Goal: Information Seeking & Learning: Learn about a topic

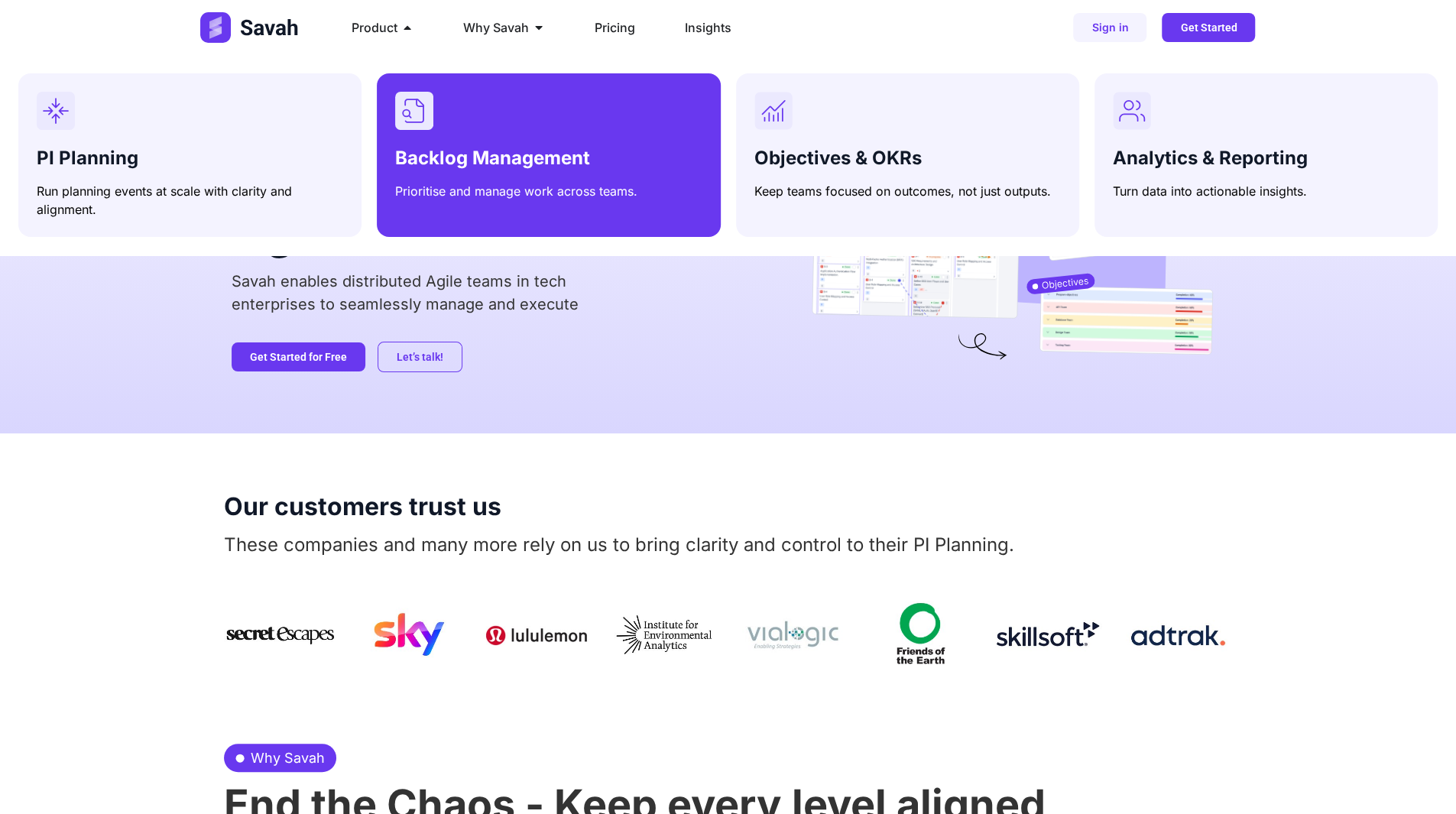
click at [513, 162] on span "Backlog Management" at bounding box center [493, 158] width 195 height 23
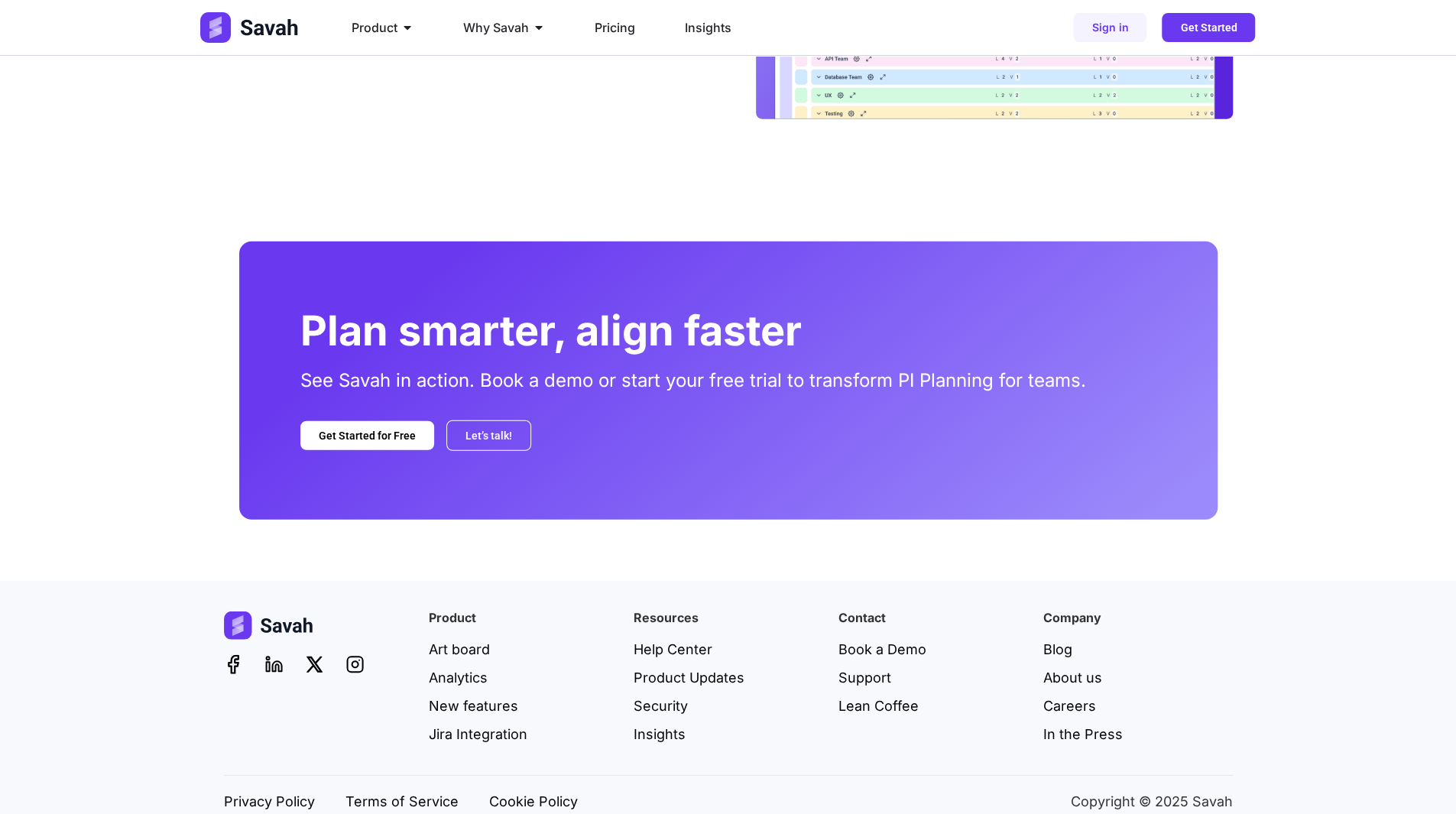
scroll to position [2981, 0]
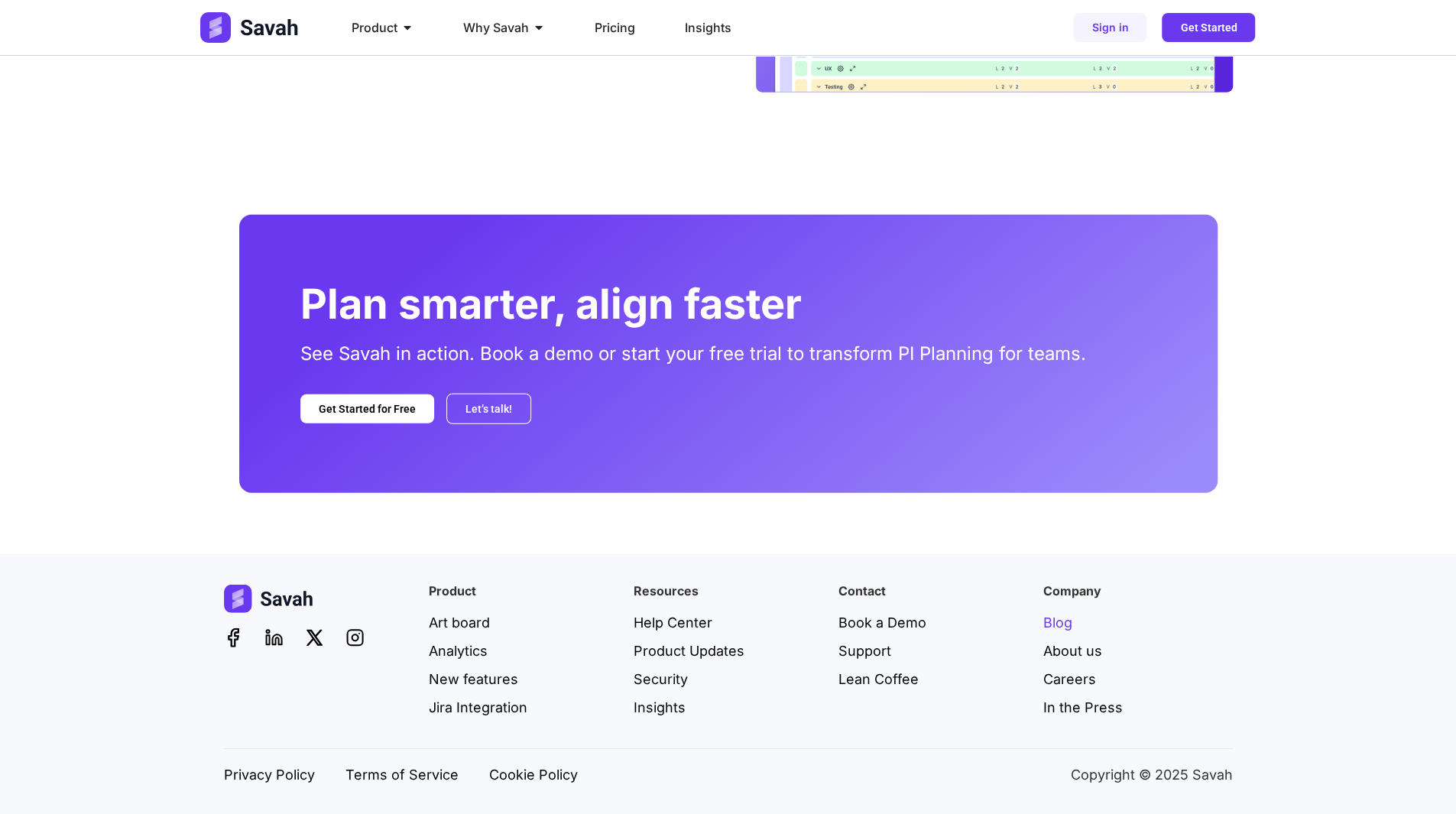
click at [1060, 627] on span "Blog" at bounding box center [1057, 623] width 29 height 21
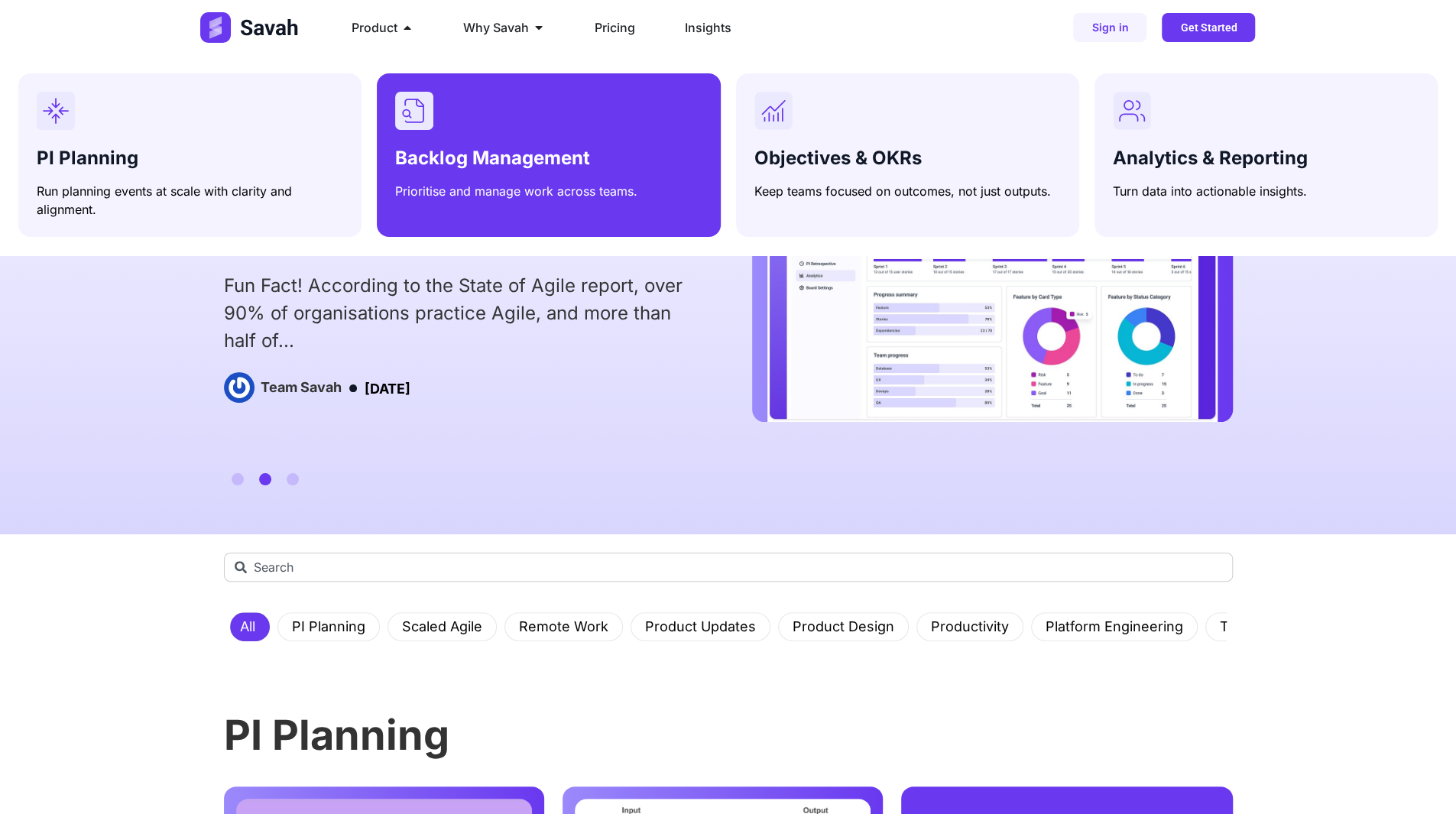
click at [461, 140] on div "Backlog Management Prioritise and manage work across teams." at bounding box center [548, 146] width 307 height 109
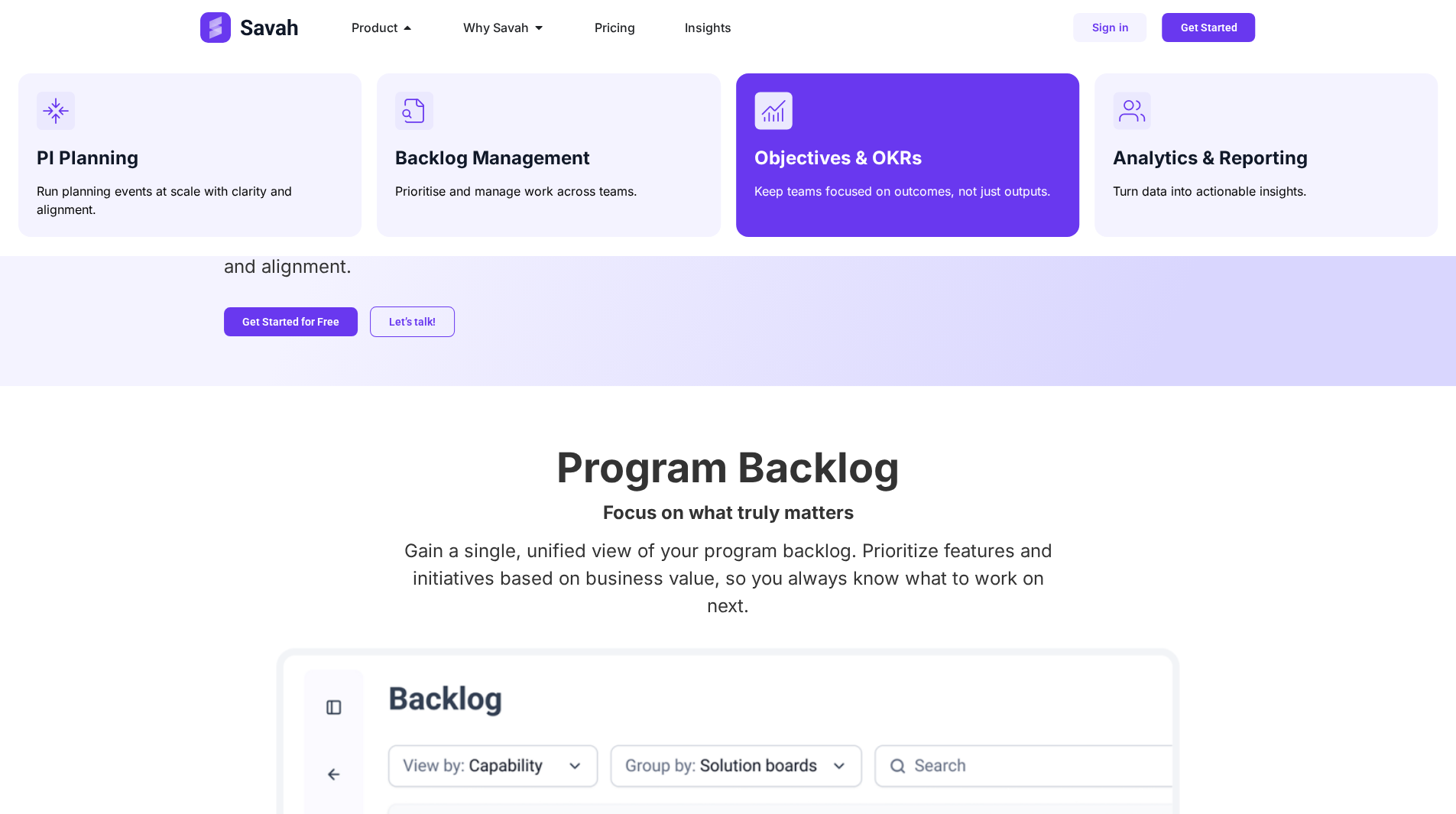
click at [838, 143] on div "Objectives & OKRs Keep teams focused on outcomes, not just outputs." at bounding box center [907, 171] width 307 height 59
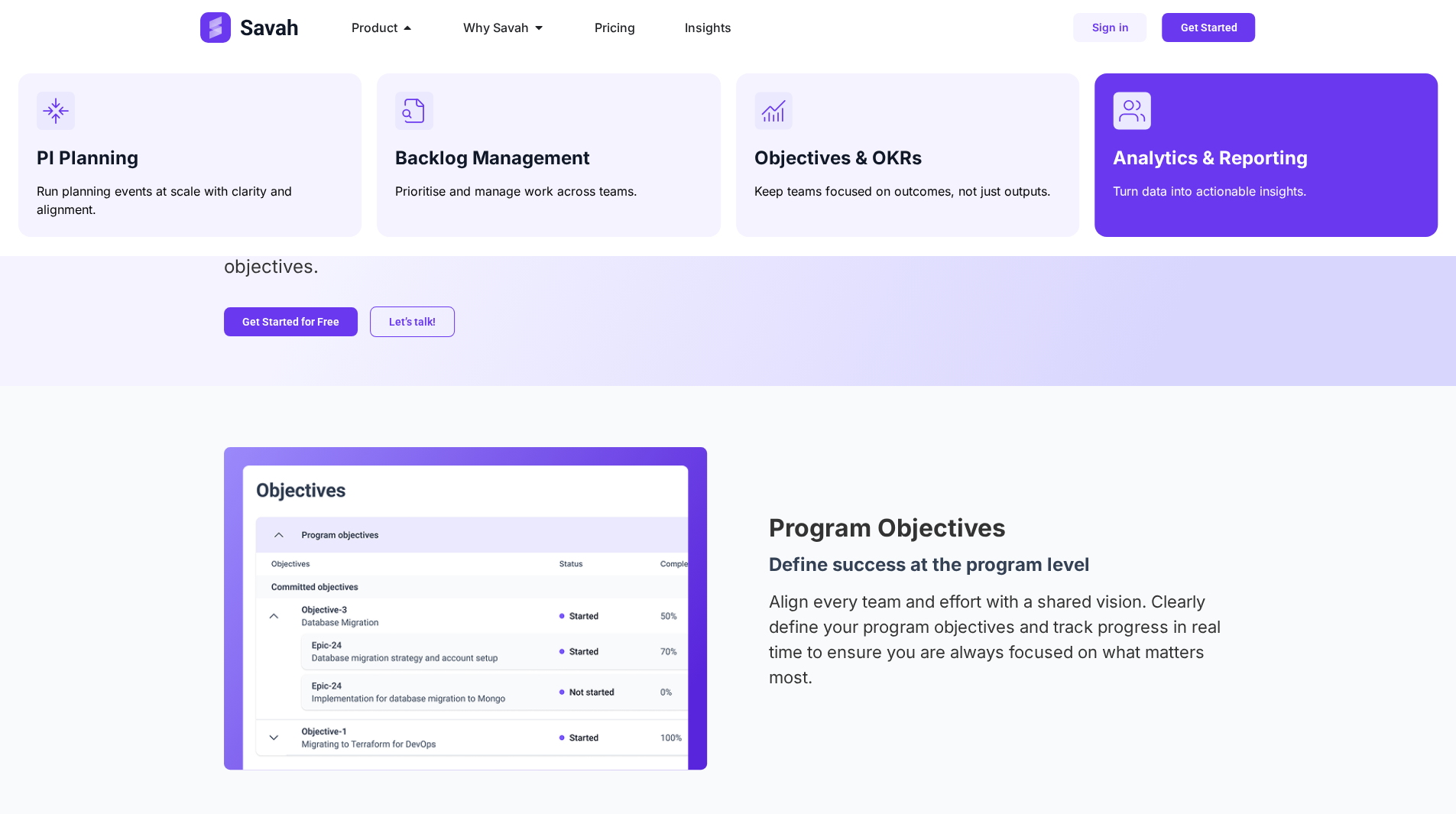
click at [1286, 175] on div "Analytics & Reporting Turn data into actionable insights." at bounding box center [1266, 171] width 307 height 59
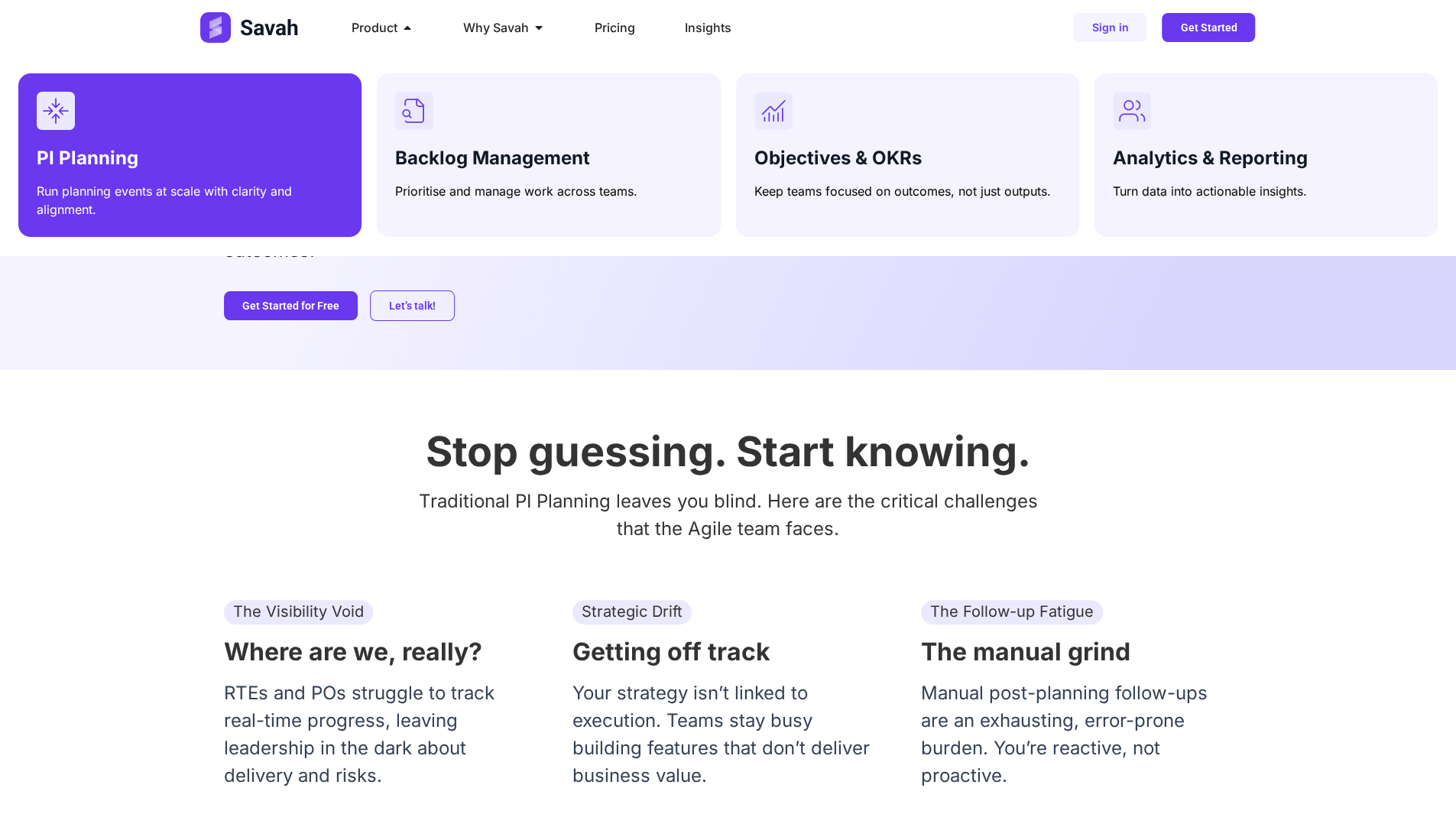
click at [222, 140] on div "PI Planning Run planning events at scale with clarity and alignment." at bounding box center [189, 156] width 307 height 127
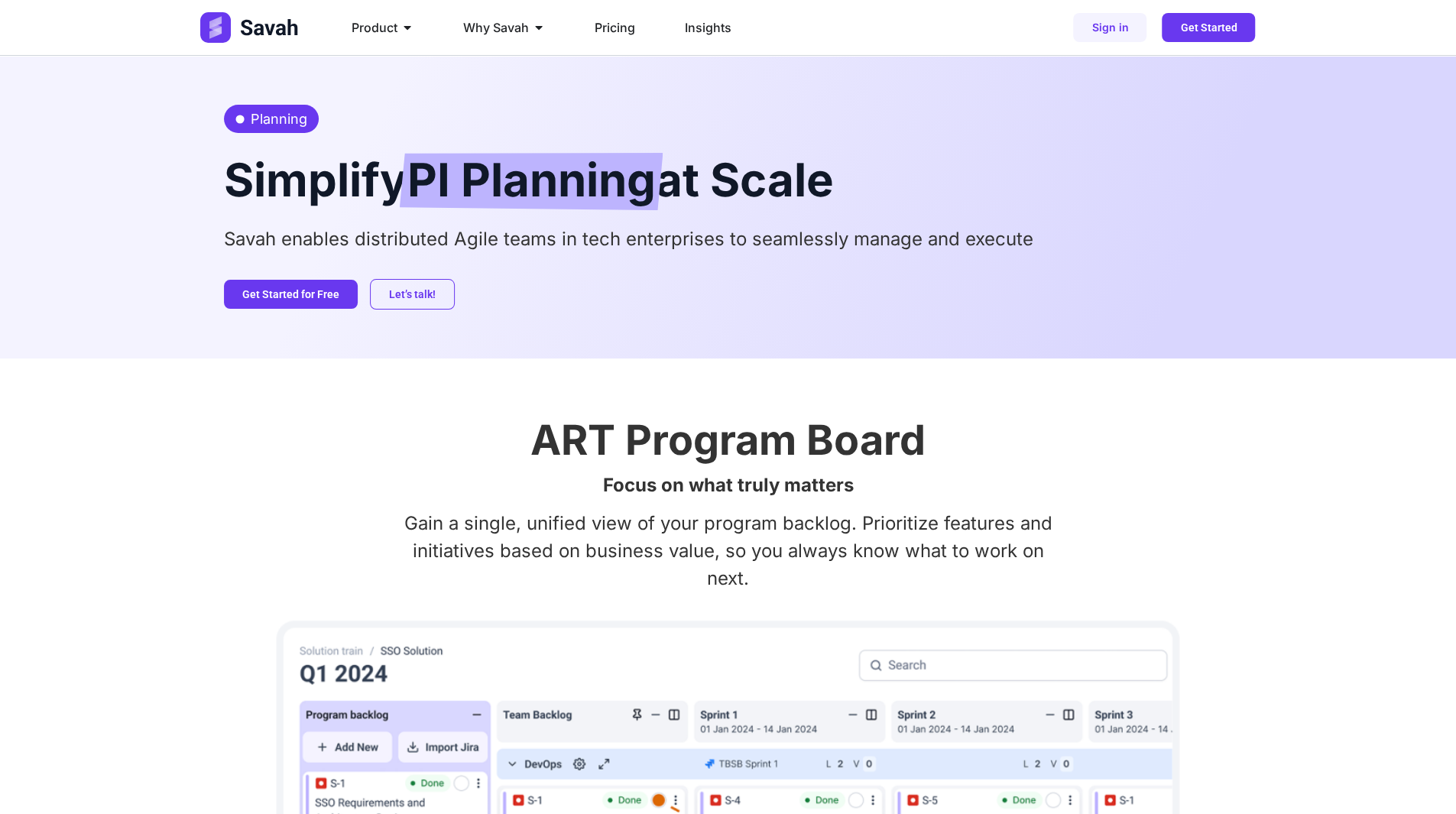
click at [451, 232] on p "Savah enables distributed Agile teams in tech enterprises to seamlessly manage …" at bounding box center [728, 240] width 1009 height 28
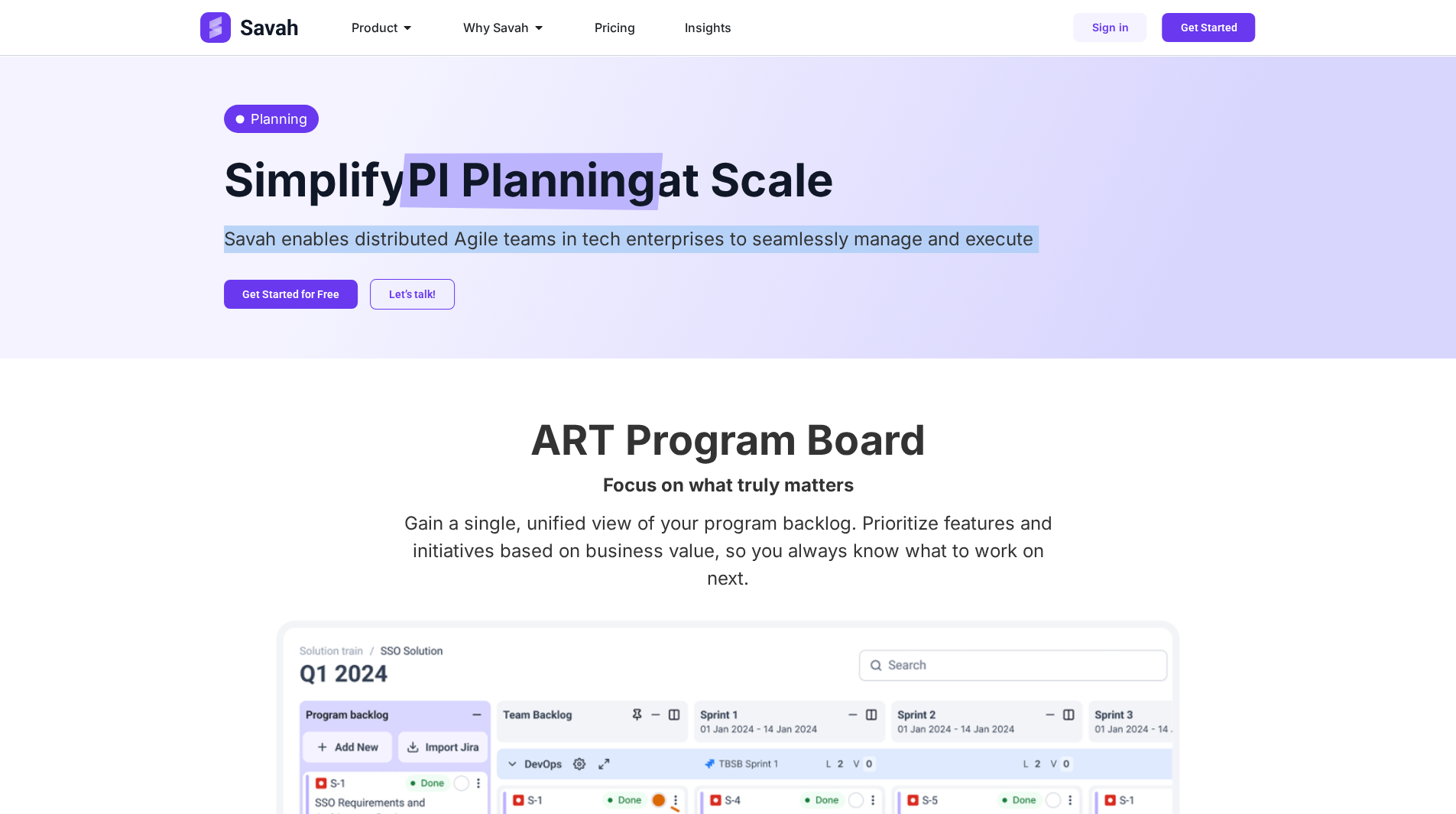
click at [451, 232] on p "Savah enables distributed Agile teams in tech enterprises to seamlessly manage …" at bounding box center [728, 240] width 1009 height 28
click at [582, 239] on p "Savah enables distributed Agile teams in tech enterprises to seamlessly manage …" at bounding box center [728, 240] width 1009 height 28
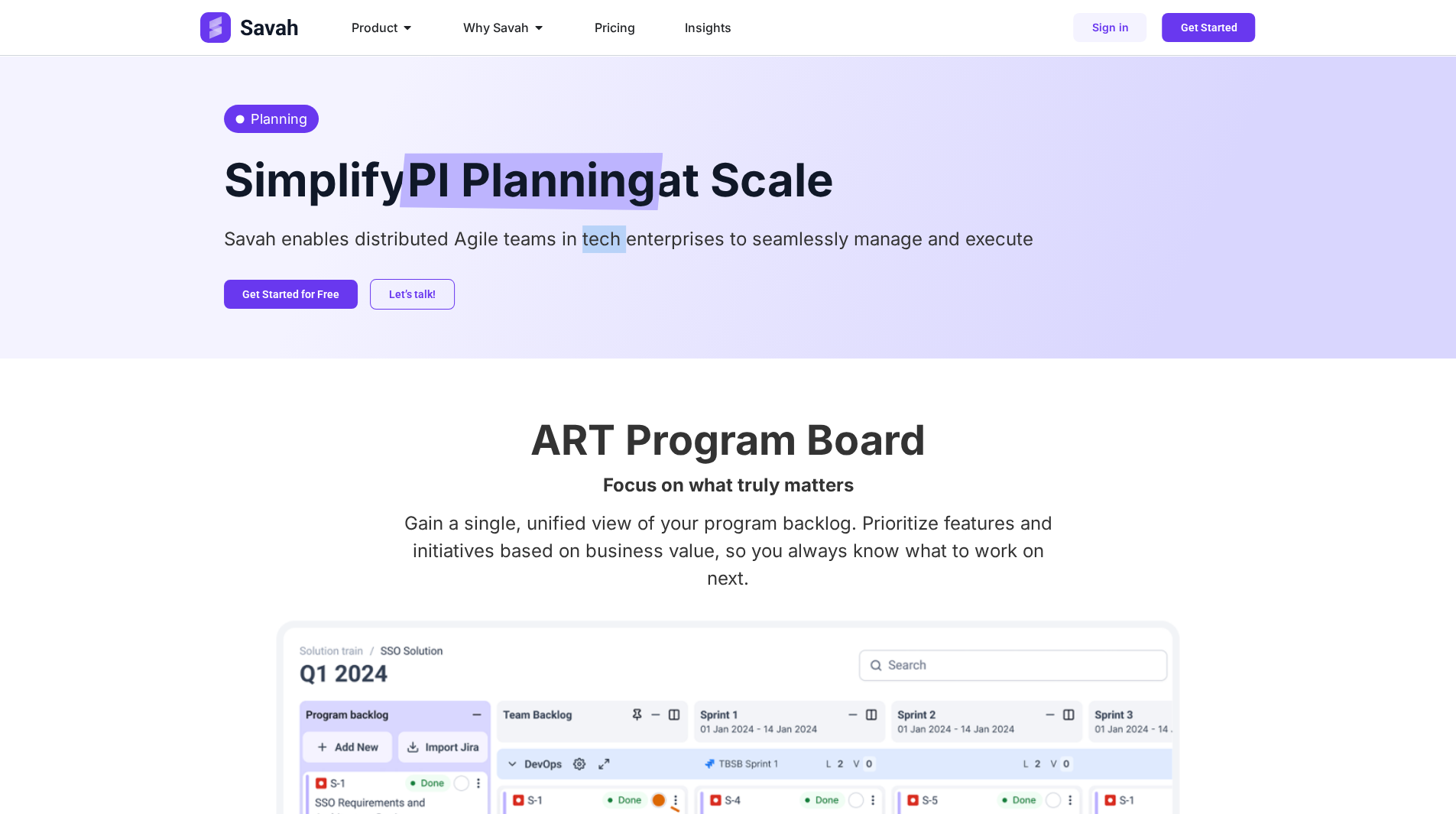
click at [582, 239] on p "Savah enables distributed Agile teams in tech enterprises to seamlessly manage …" at bounding box center [728, 240] width 1009 height 28
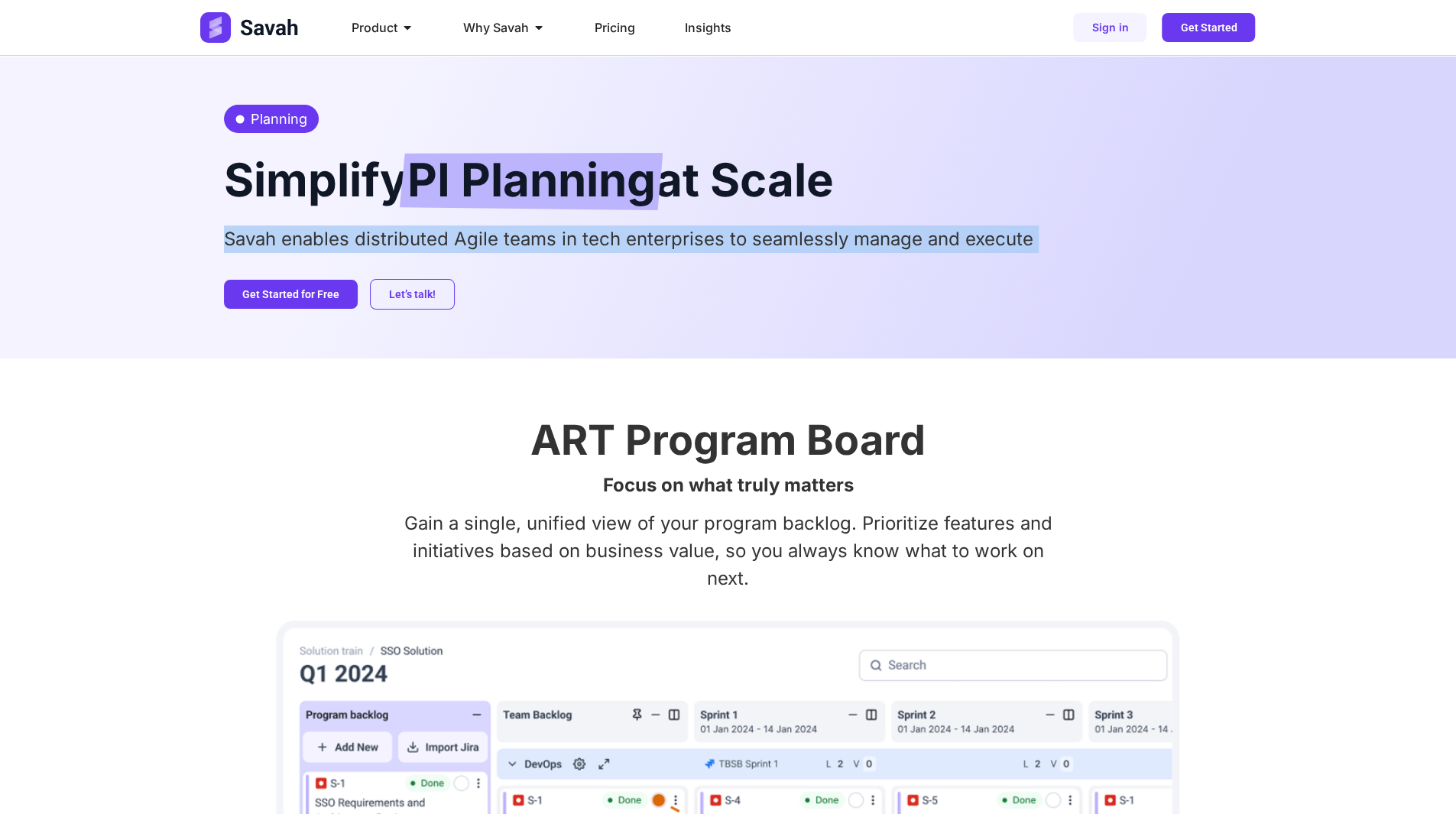
click at [582, 239] on p "Savah enables distributed Agile teams in tech enterprises to seamlessly manage …" at bounding box center [728, 240] width 1009 height 28
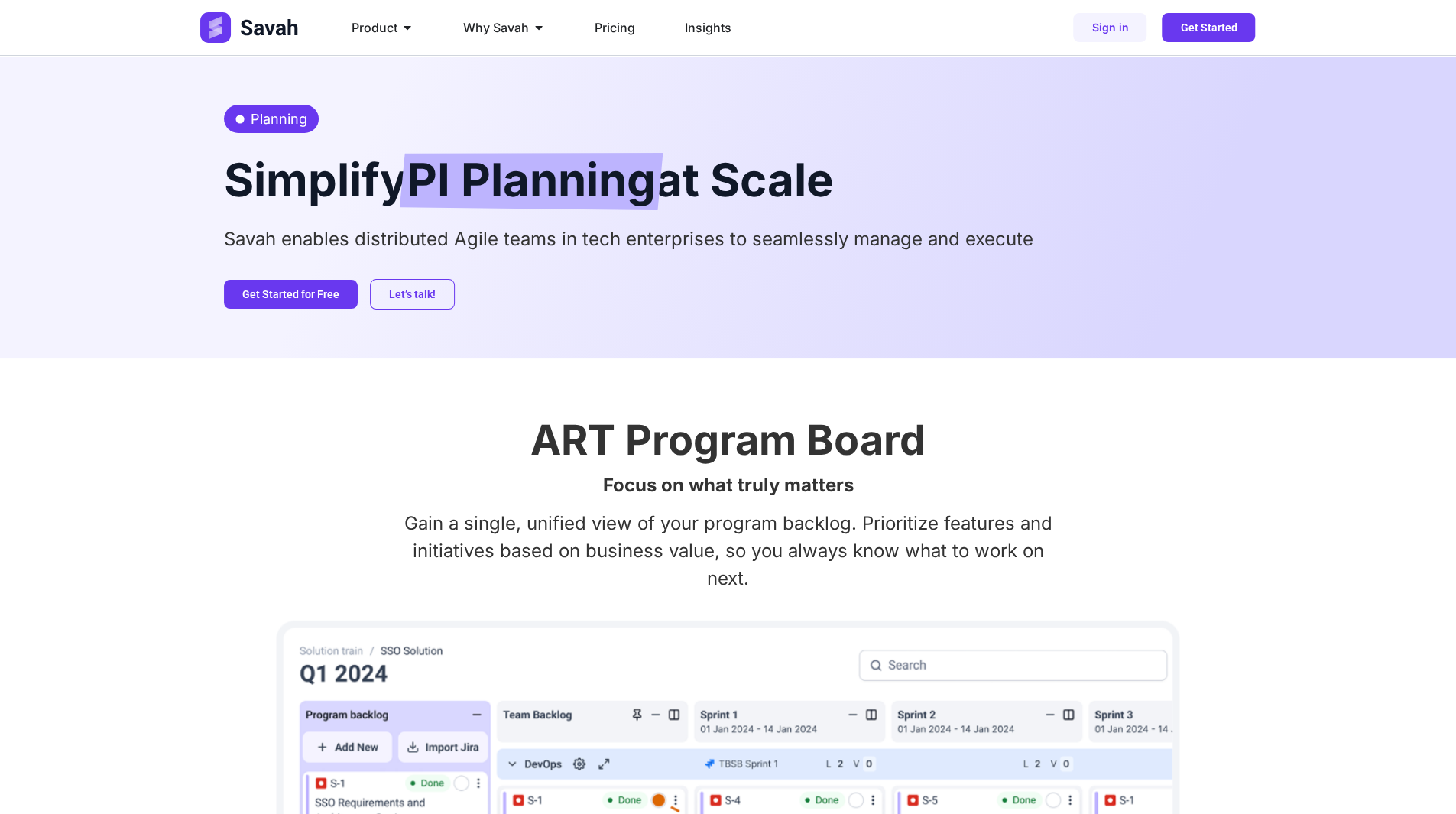
click at [463, 198] on span "PI Planning" at bounding box center [532, 182] width 248 height 57
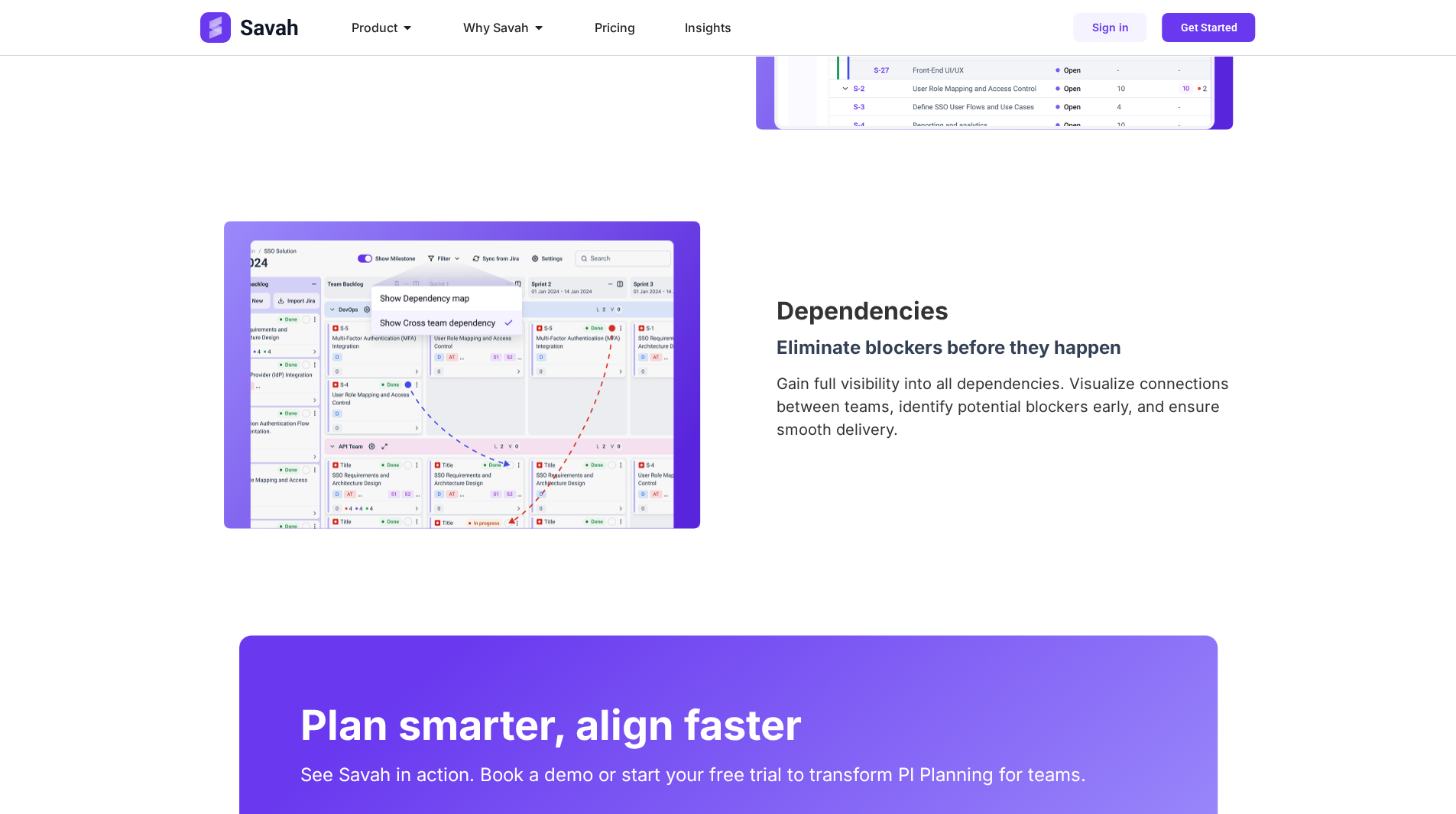
scroll to position [2408, 0]
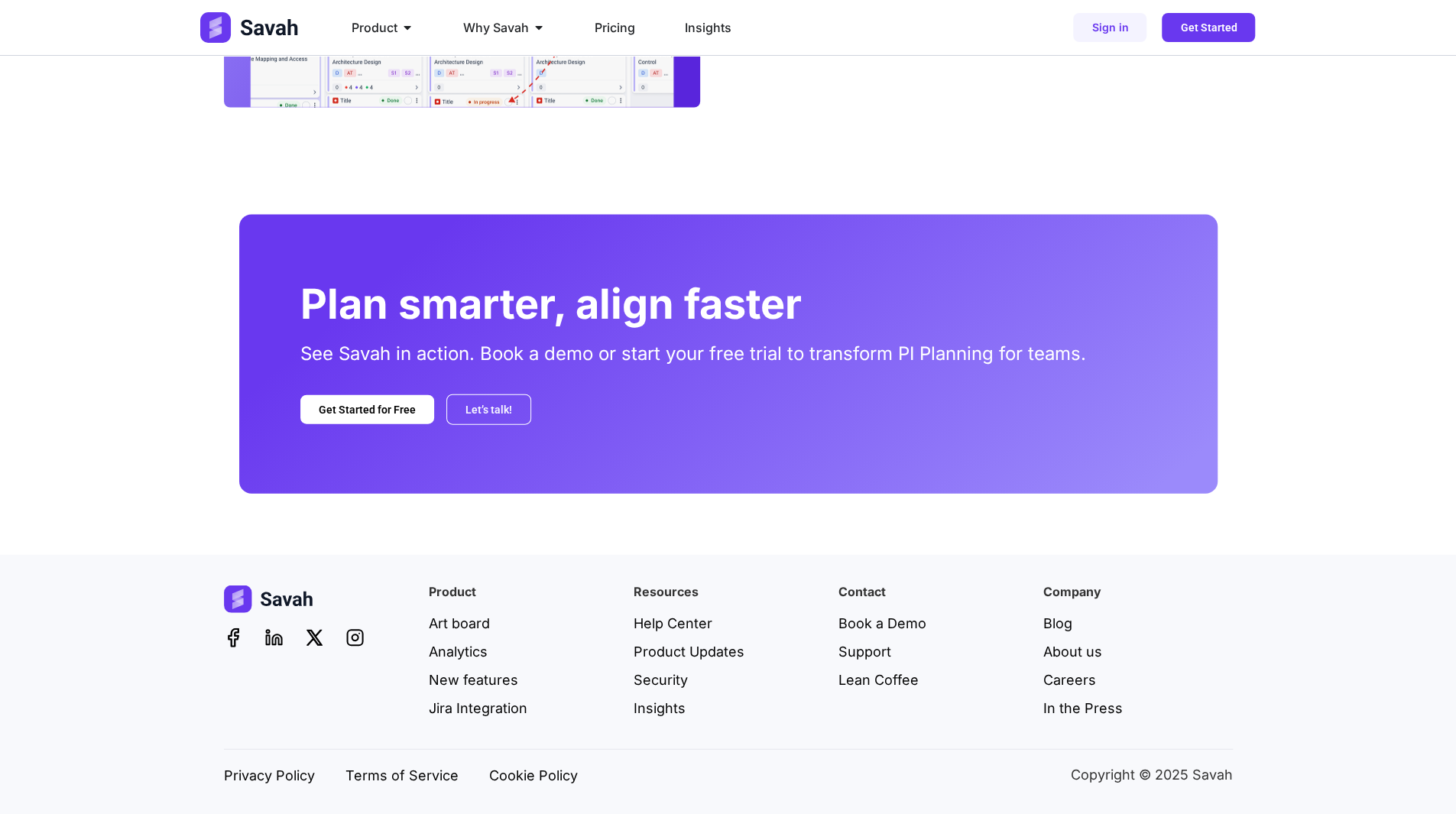
click at [769, 347] on p "See Savah in action. Book a demo or start your free trial to transform PI Plann…" at bounding box center [728, 354] width 856 height 28
click at [325, 307] on h2 "Plan smarter, align faster" at bounding box center [728, 304] width 856 height 42
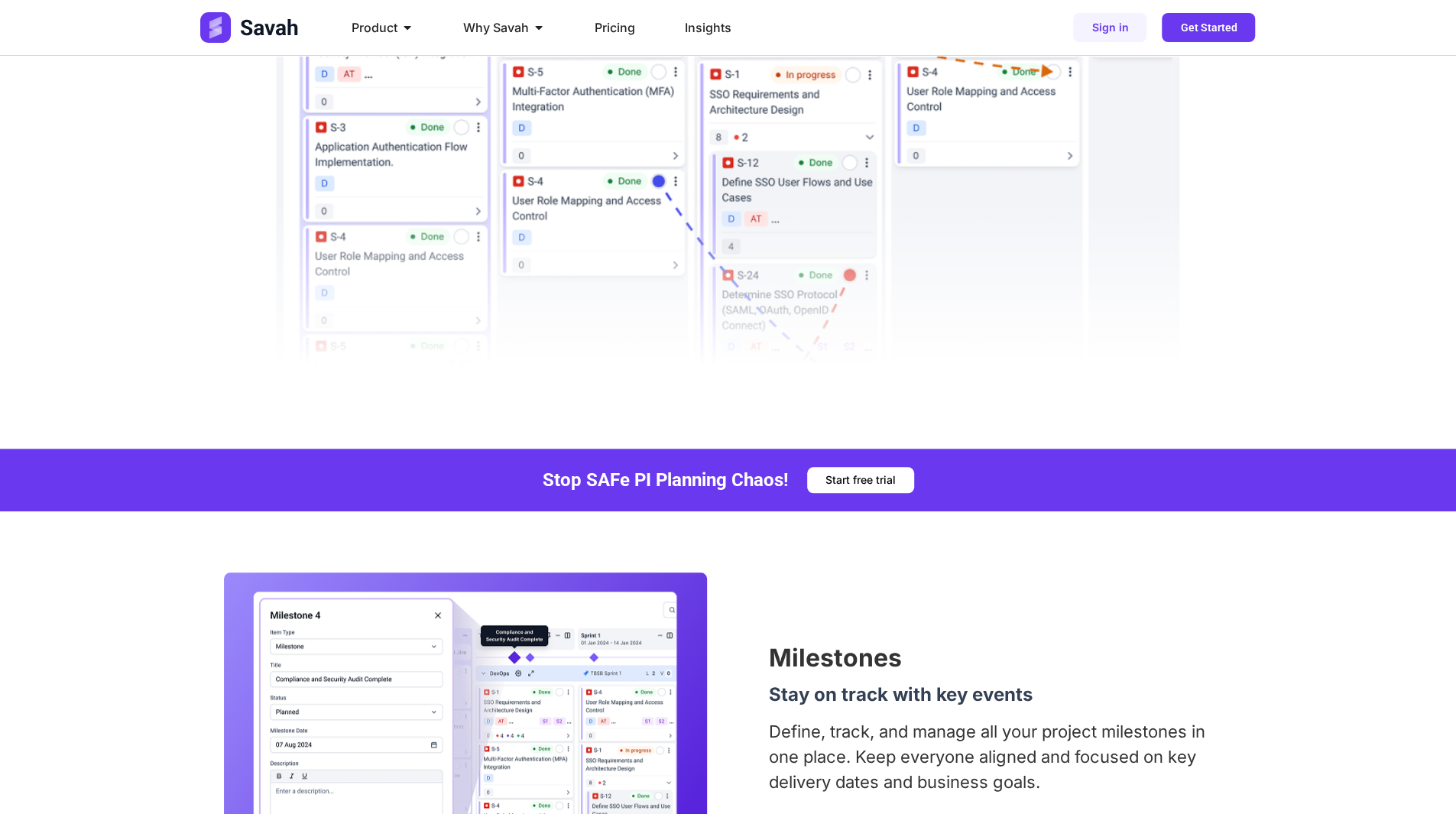
scroll to position [917, 0]
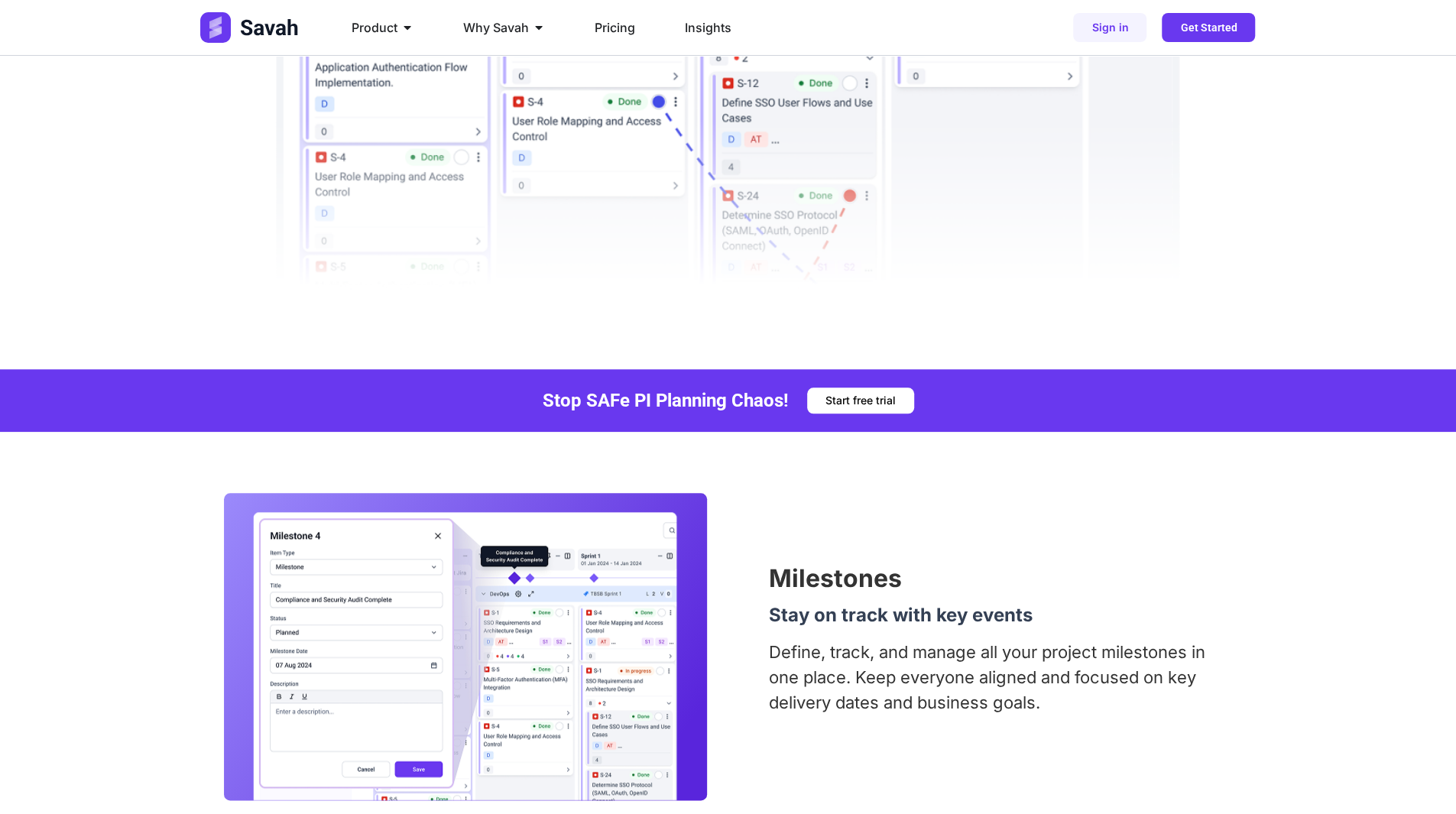
click at [201, 369] on div "Stop SAFe PI Planning Chaos! Start free trial" at bounding box center [728, 400] width 1456 height 63
click at [270, 35] on img at bounding box center [251, 27] width 101 height 30
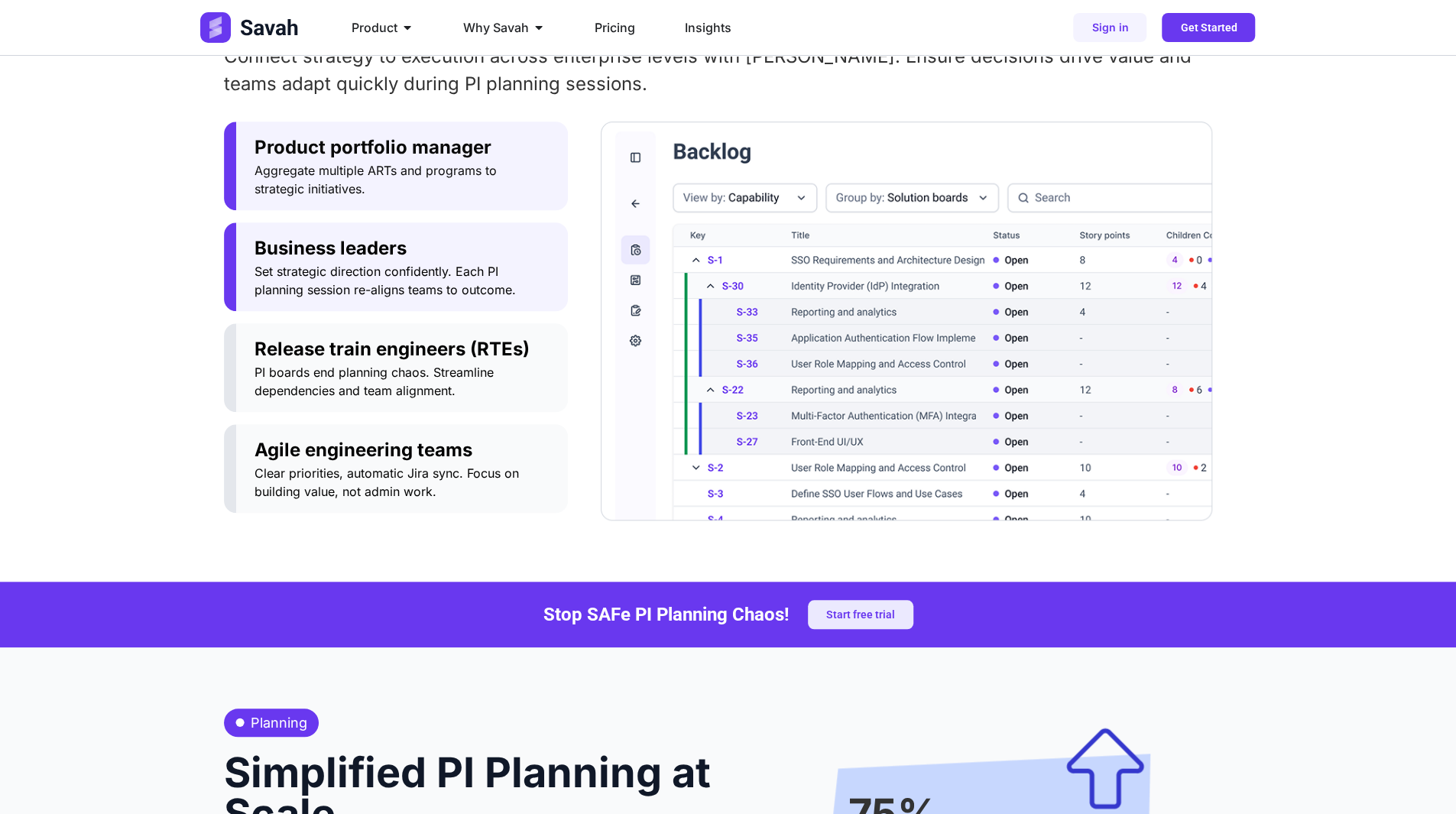
scroll to position [764, 0]
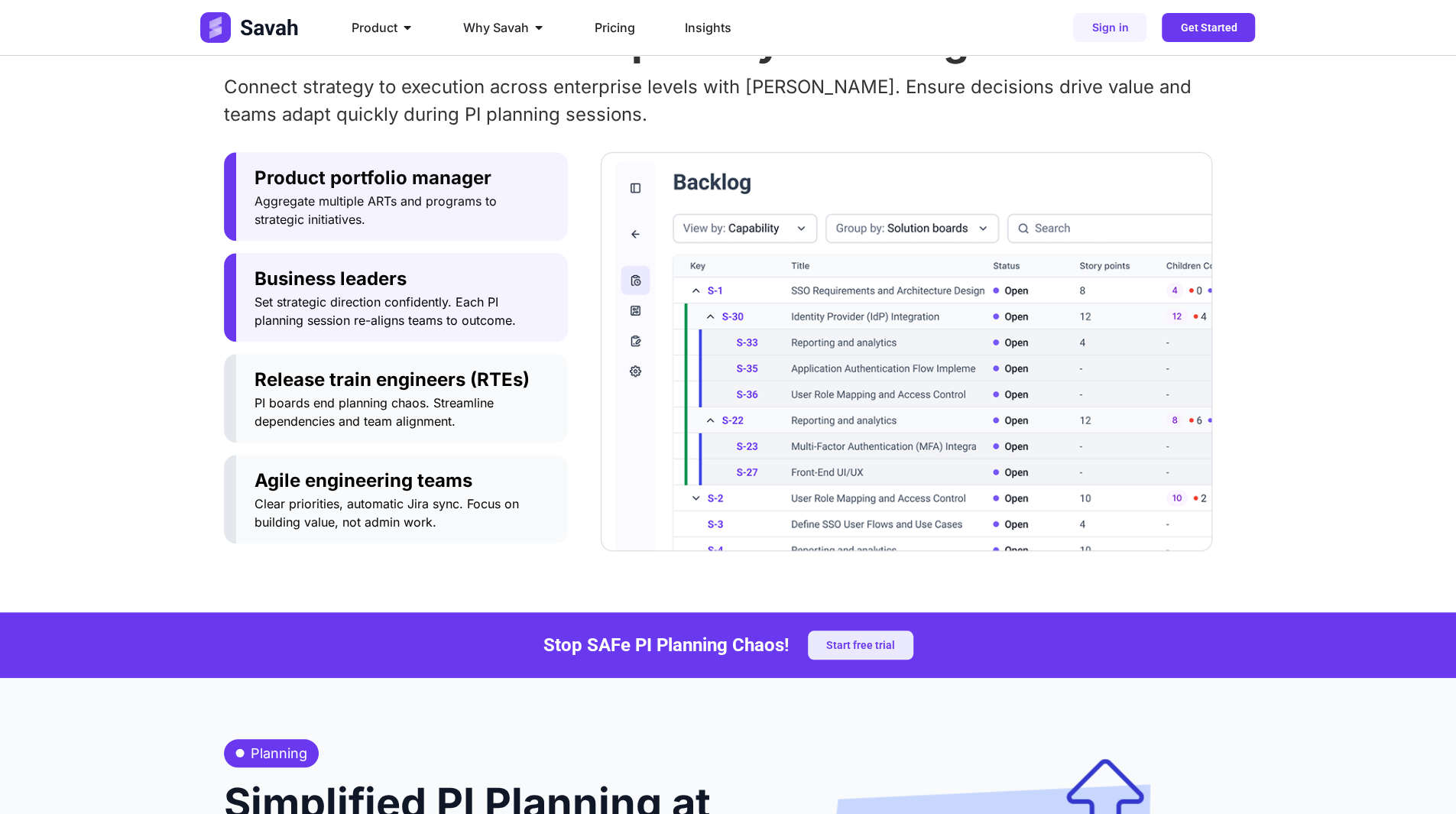
click at [425, 283] on span "Business leaders" at bounding box center [402, 279] width 295 height 28
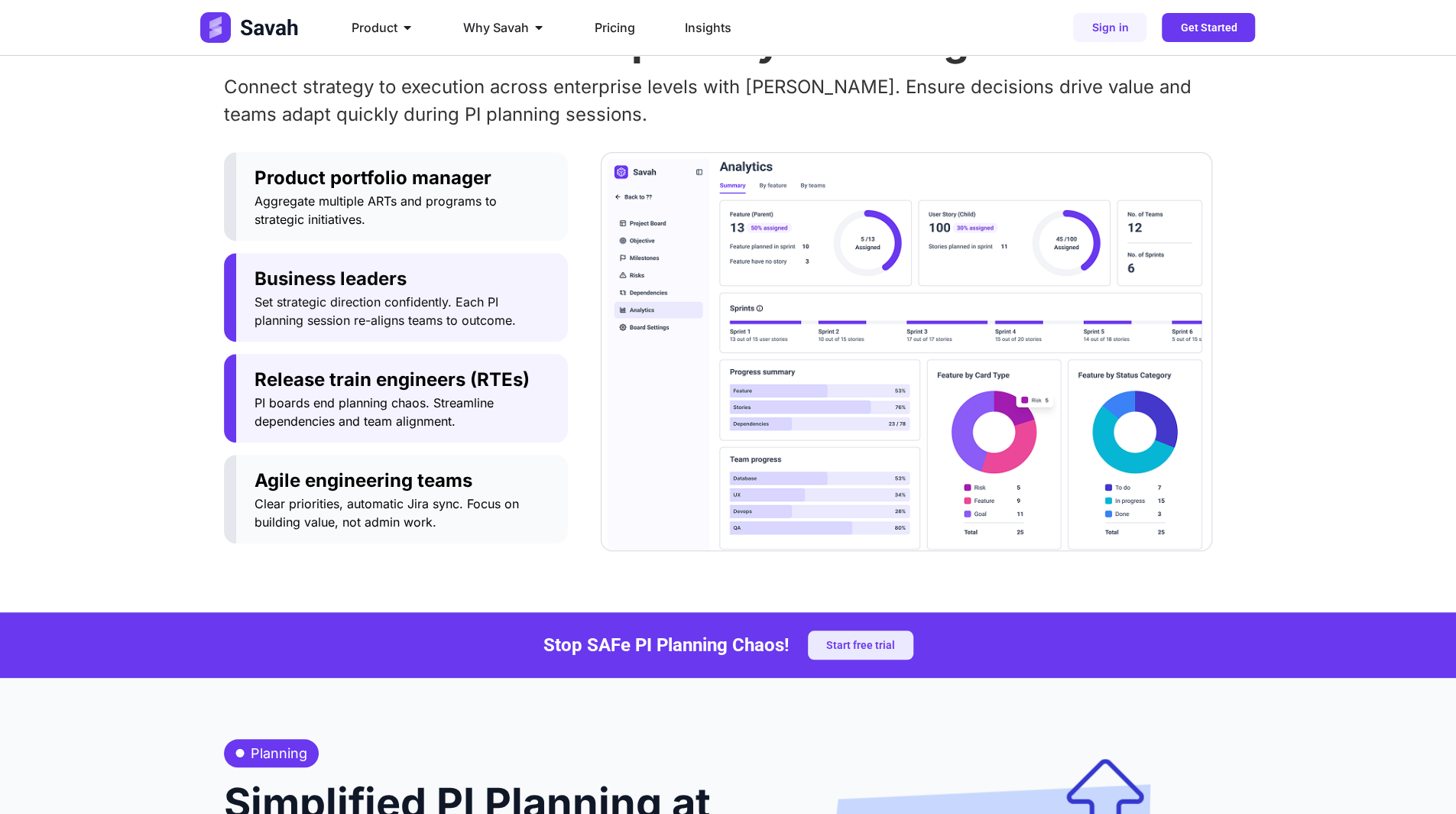
click at [439, 395] on span "PI boards end planning chaos. Streamline dependencies and team alignment." at bounding box center [402, 412] width 295 height 36
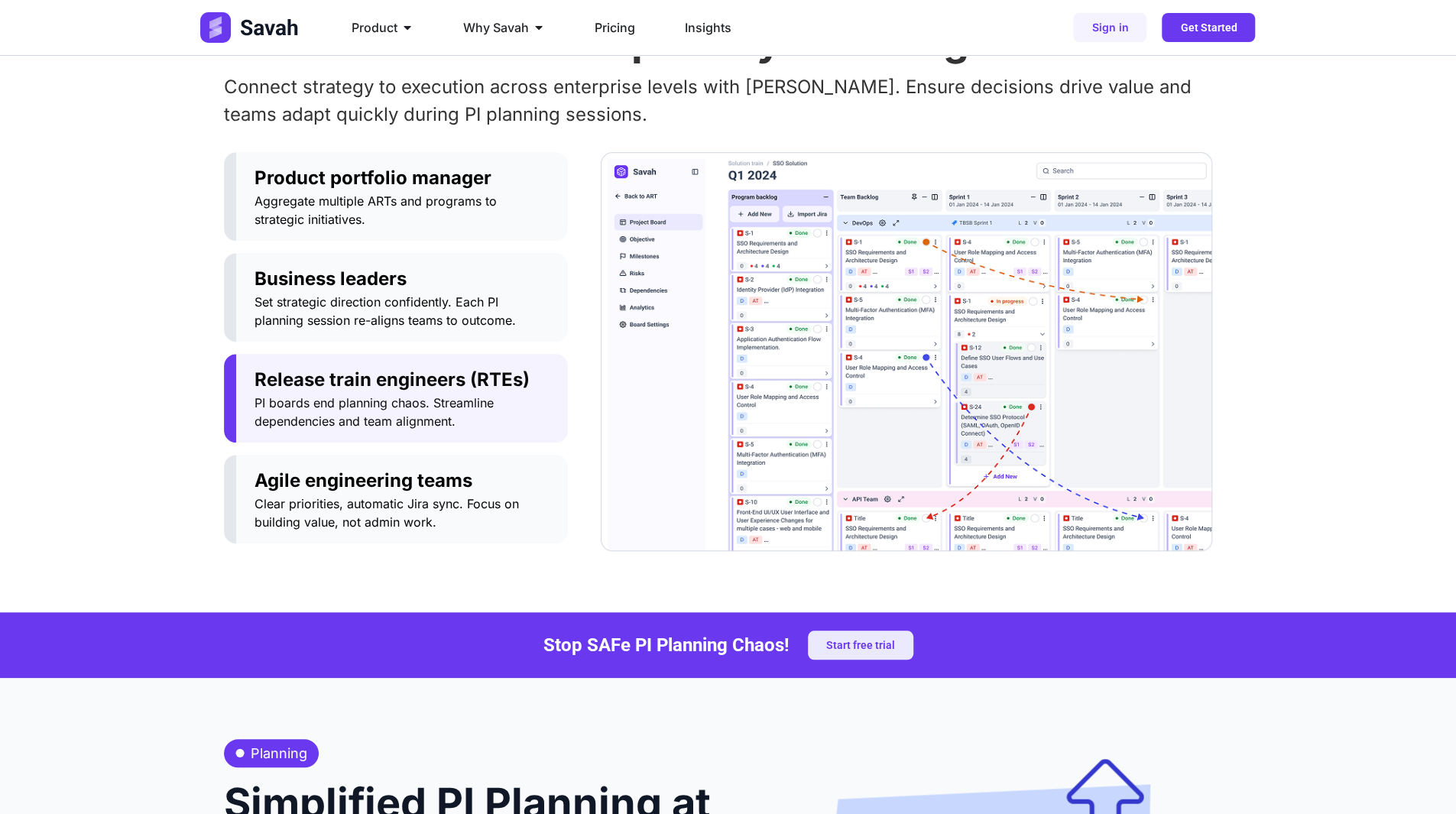
click at [428, 442] on div "Product portfolio manager Aggregate multiple ARTs and programs to strategic ini…" at bounding box center [396, 351] width 344 height 399
click at [435, 473] on span "Agile engineering teams" at bounding box center [402, 481] width 295 height 28
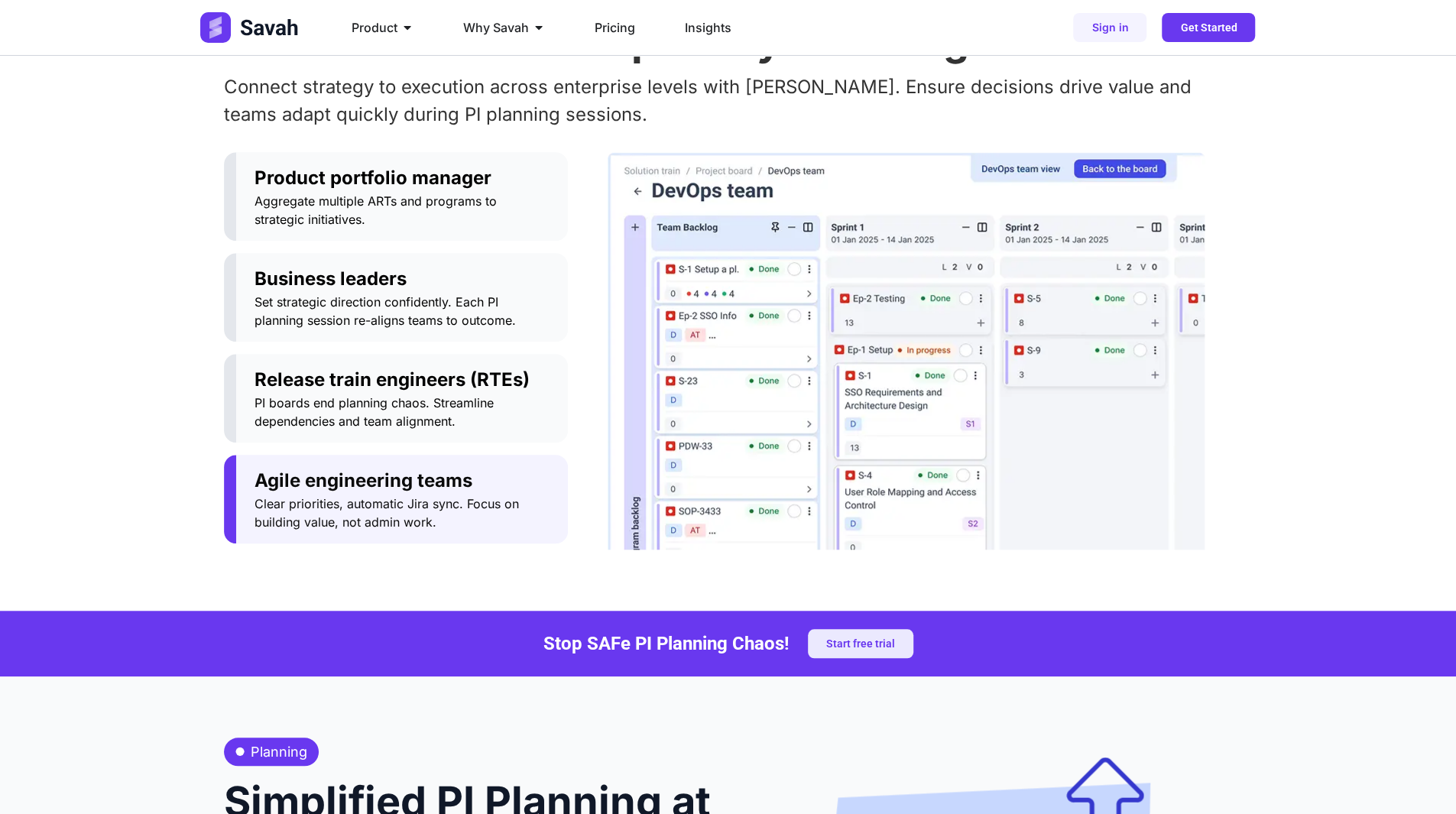
click at [815, 366] on img "Tabs. Open items with Enter or Space, close with Escape and navigate using the …" at bounding box center [906, 351] width 598 height 398
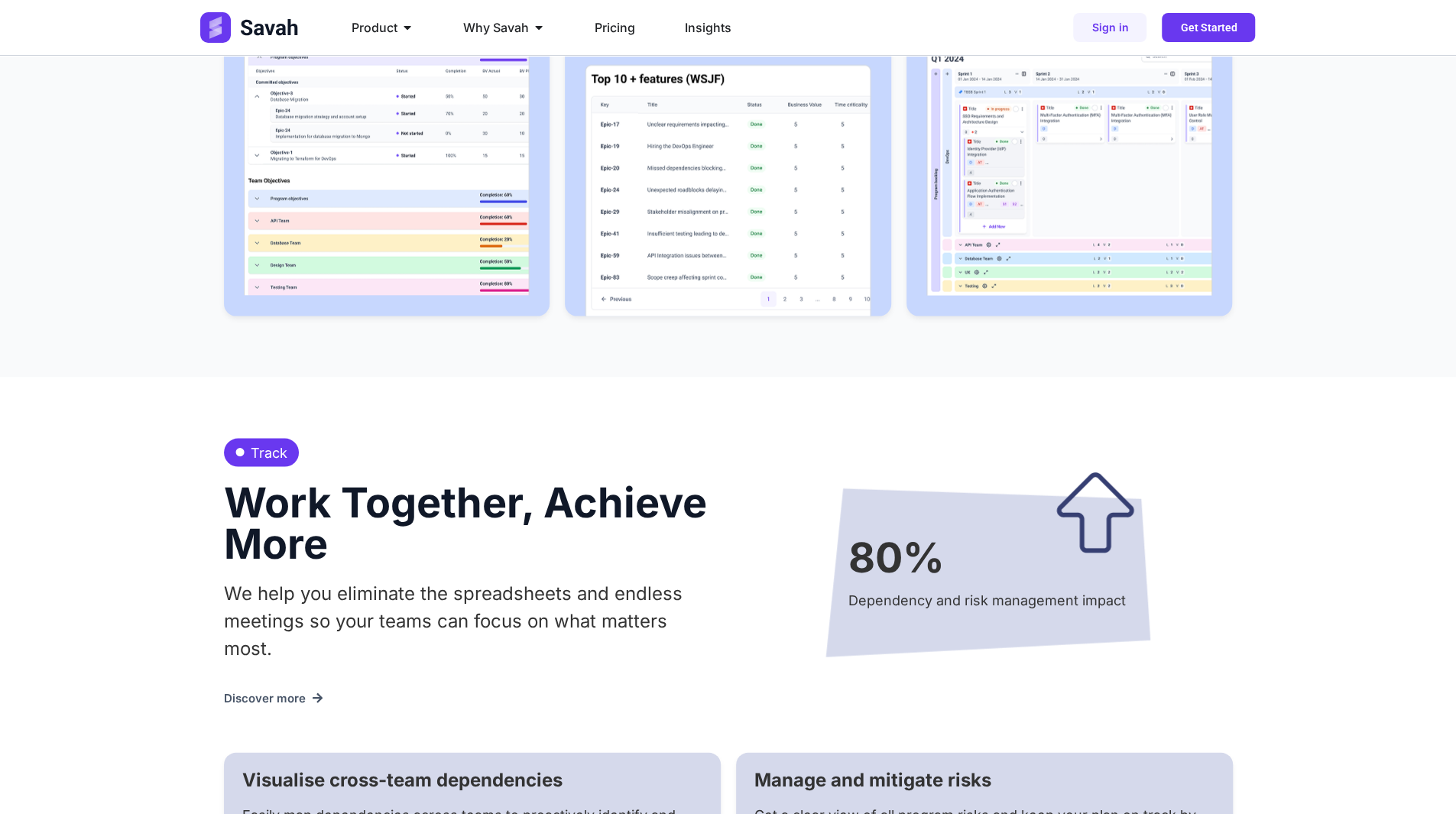
scroll to position [1988, 0]
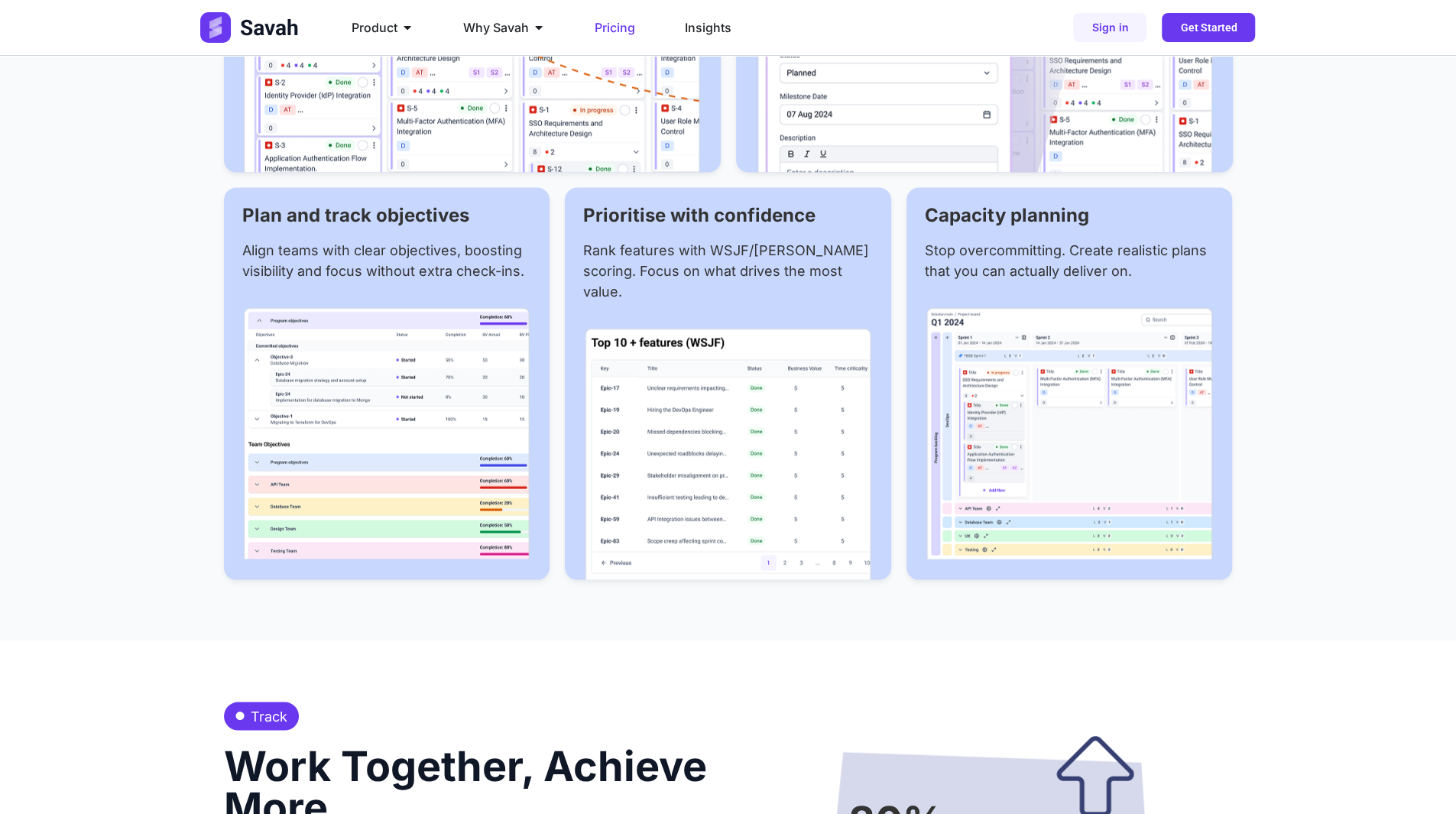
click at [607, 9] on div "Product Close Product Open Product PI Planning Run planning events at scale wit…" at bounding box center [728, 27] width 1055 height 55
click at [608, 22] on span "Pricing" at bounding box center [615, 27] width 41 height 18
